Goal: Task Accomplishment & Management: Use online tool/utility

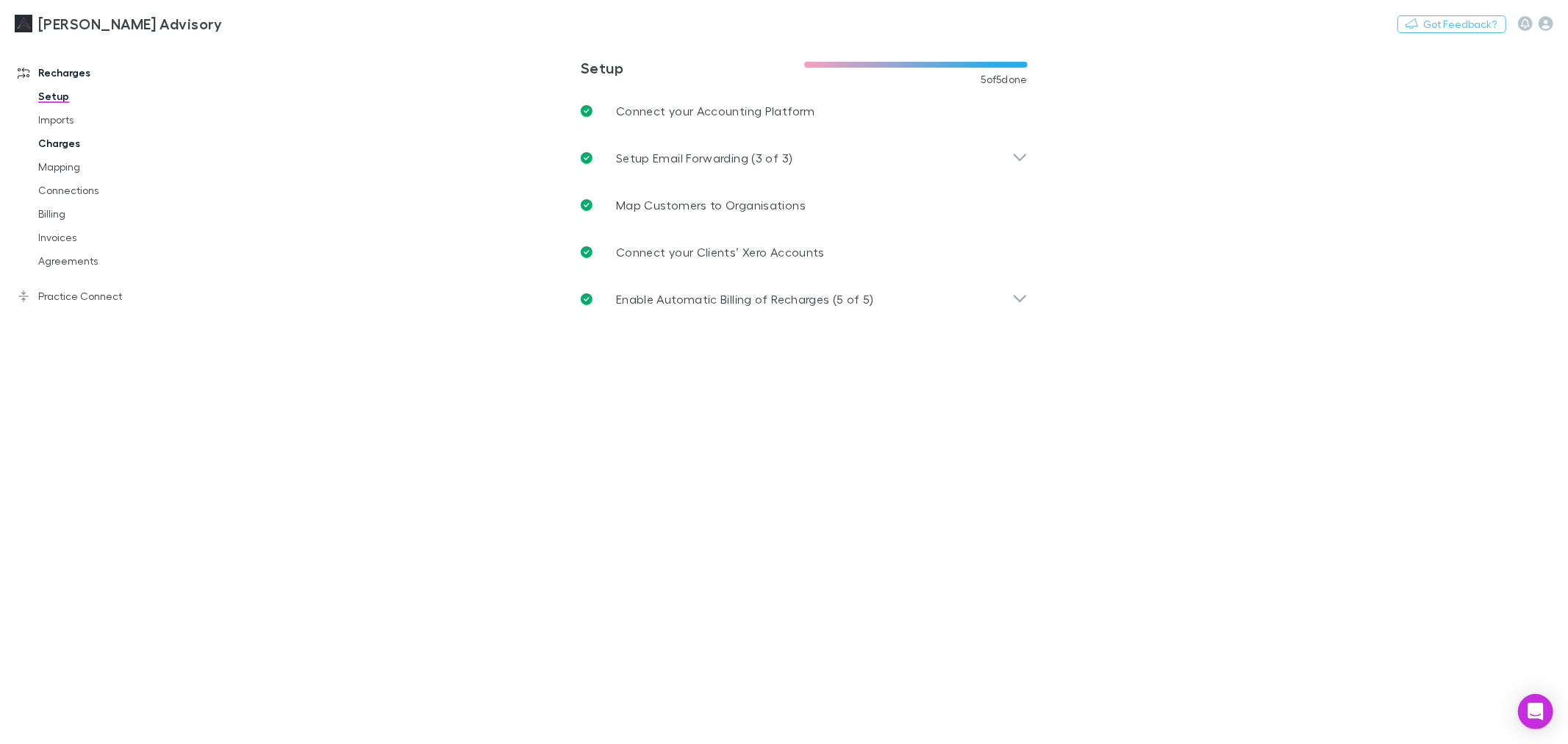
click at [63, 149] on link "Charges" at bounding box center [112, 143] width 179 height 23
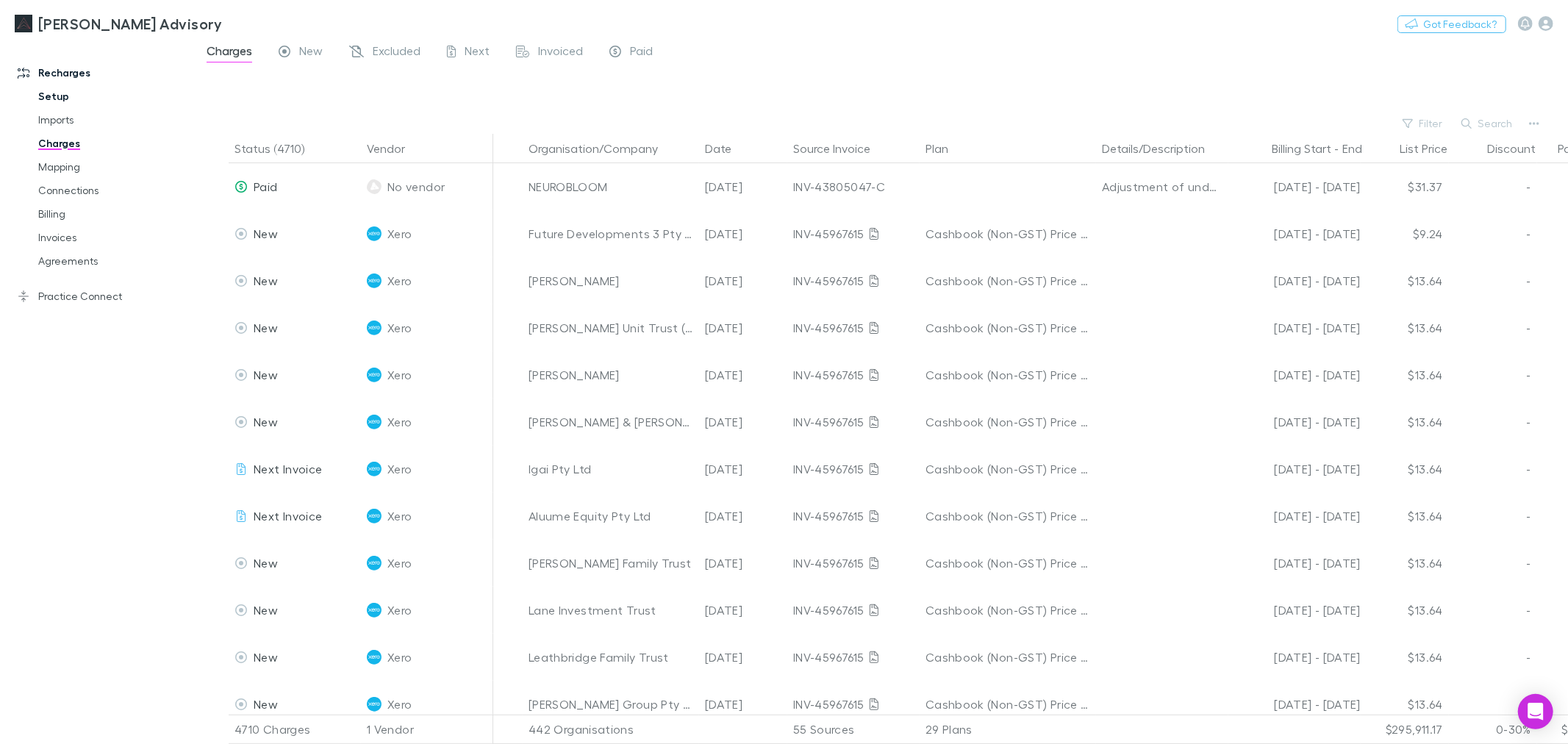
click at [58, 103] on link "Setup" at bounding box center [112, 96] width 179 height 23
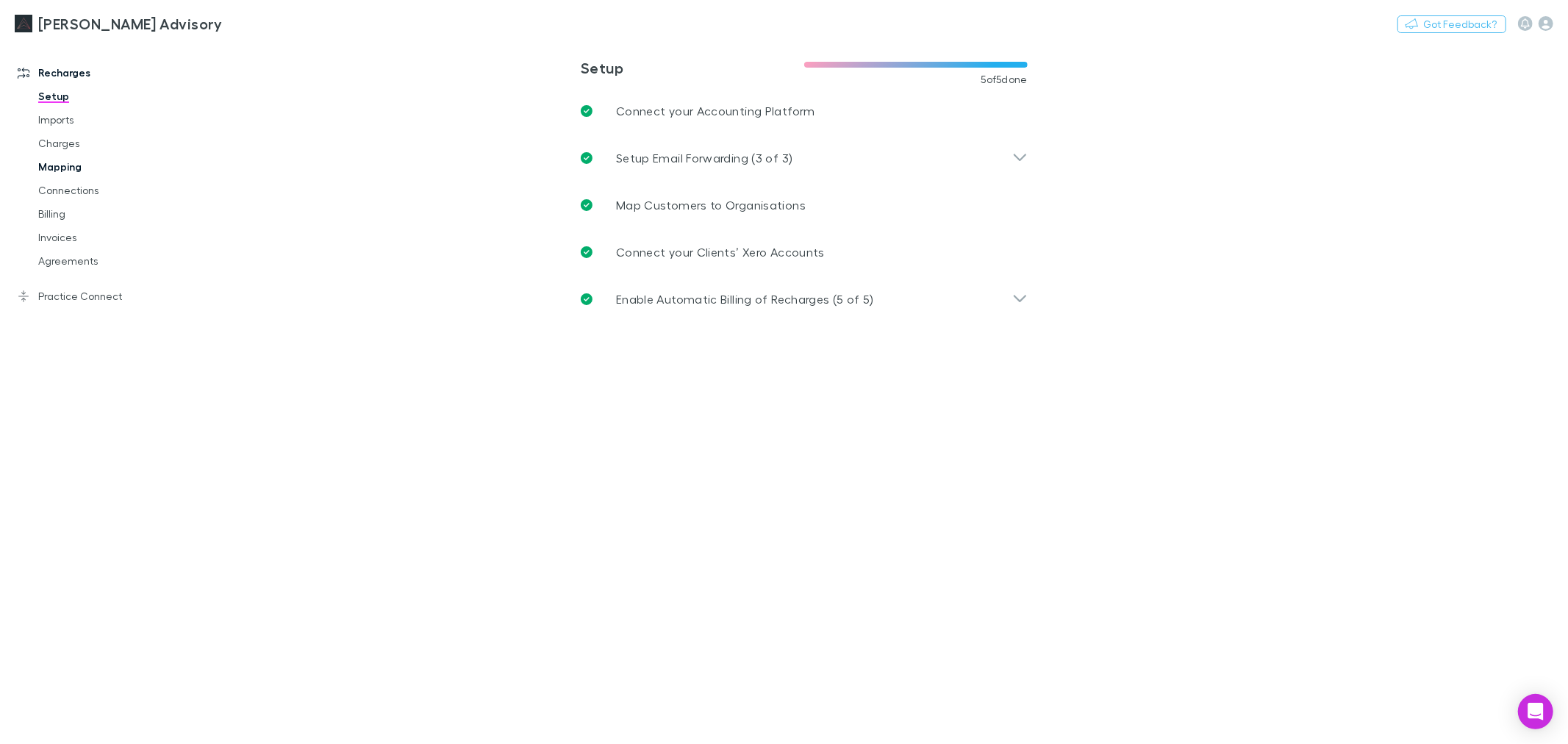
click at [71, 165] on link "Mapping" at bounding box center [112, 166] width 179 height 23
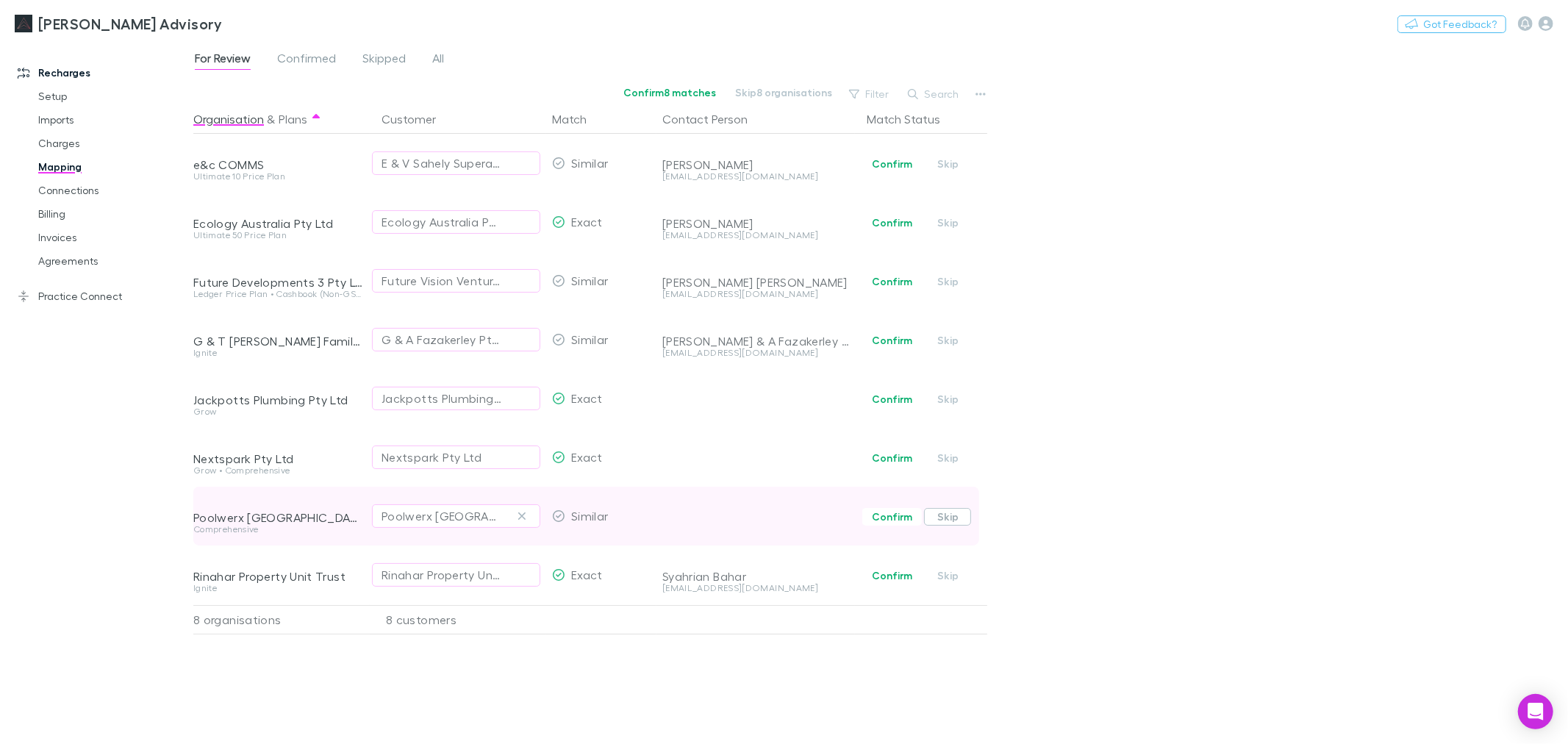
click at [946, 516] on button "Skip" at bounding box center [947, 517] width 47 height 18
click at [1298, 223] on div "For Review Confirmed Skipped All Confirm 7 matches Skip 7 organisations Filter …" at bounding box center [881, 392] width 1375 height 703
